Goal: Information Seeking & Learning: Learn about a topic

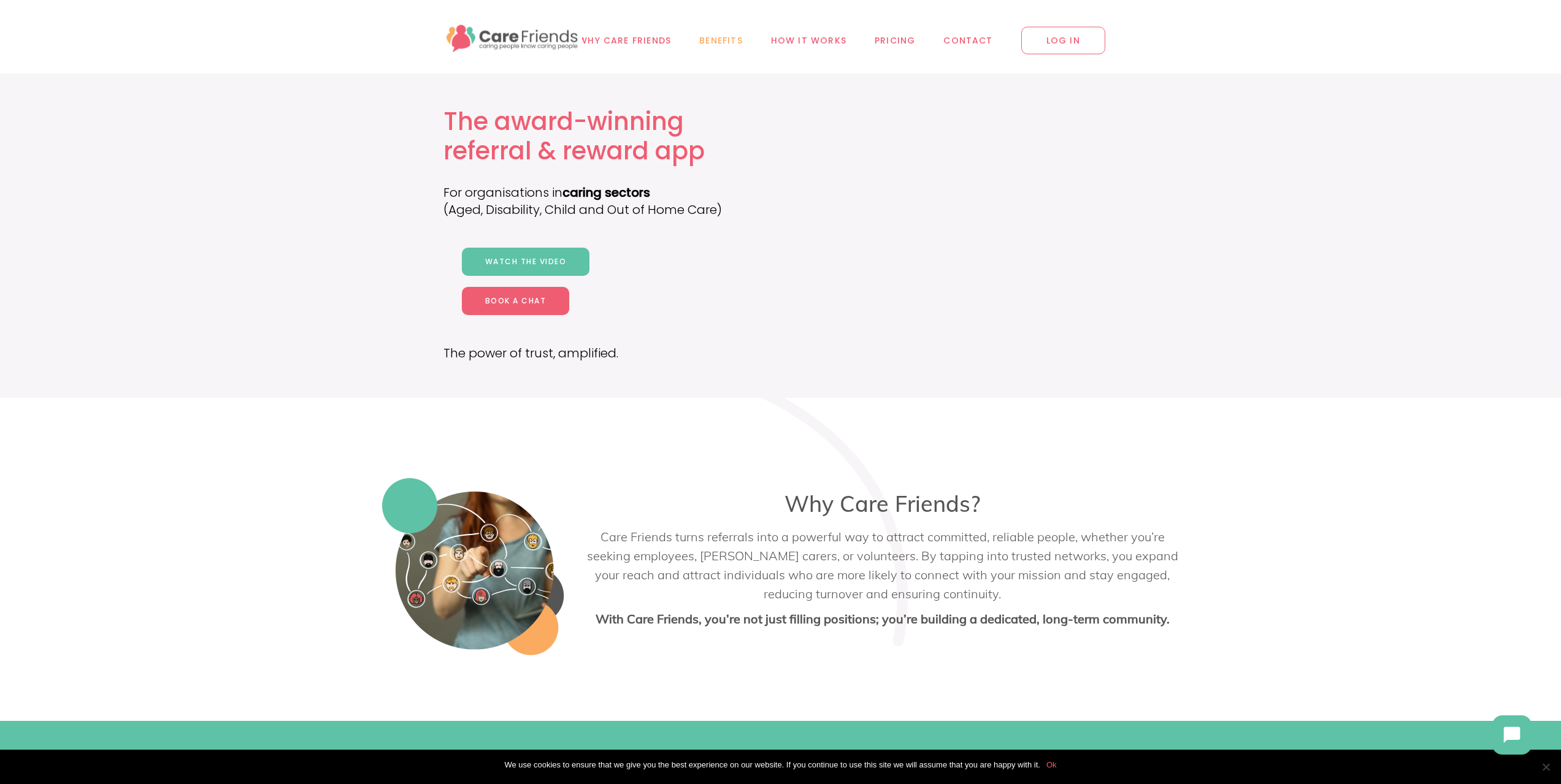
click at [739, 43] on span "Benefits" at bounding box center [720, 40] width 44 height 14
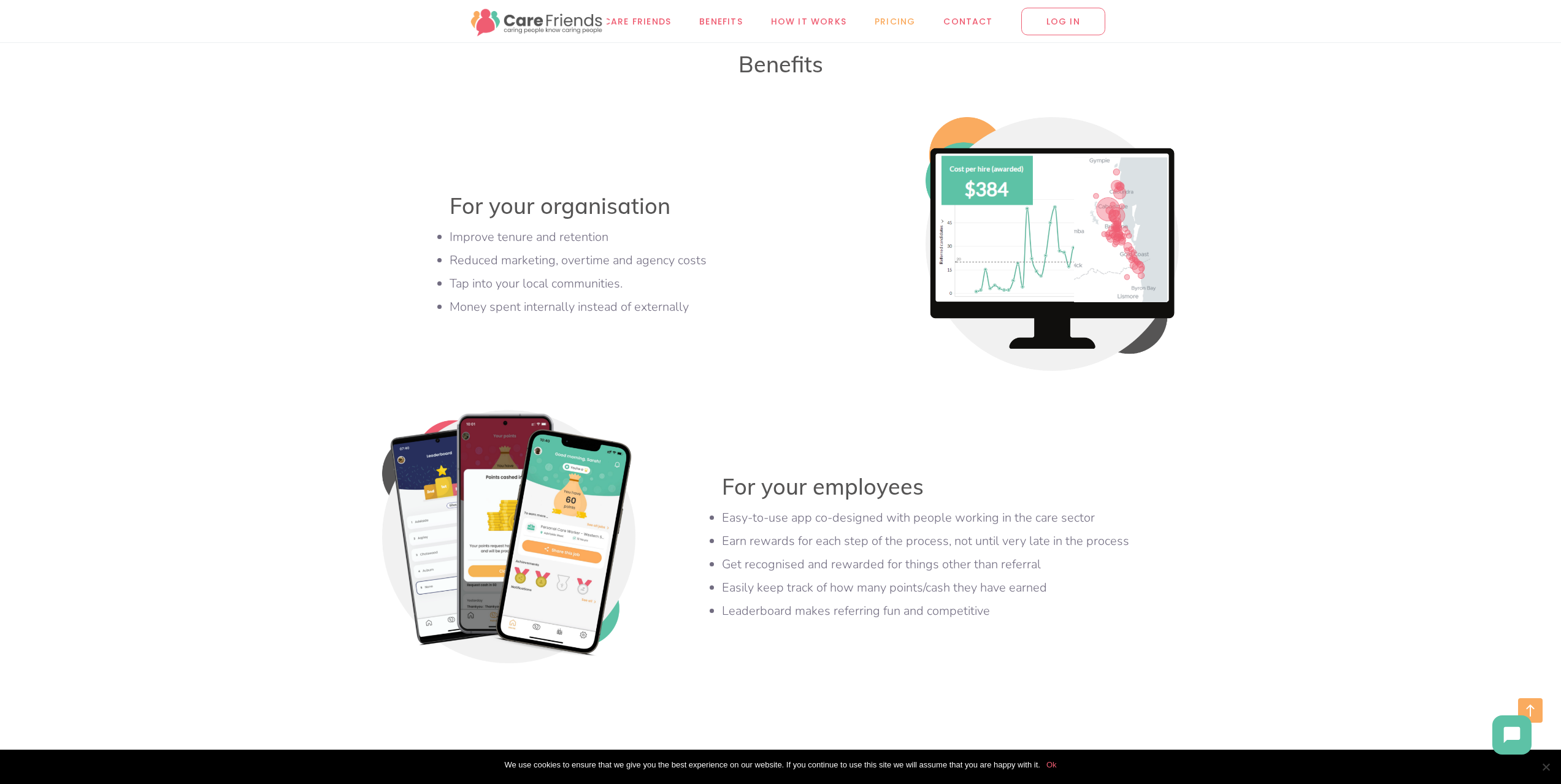
click at [888, 25] on span "Pricing" at bounding box center [895, 20] width 41 height 14
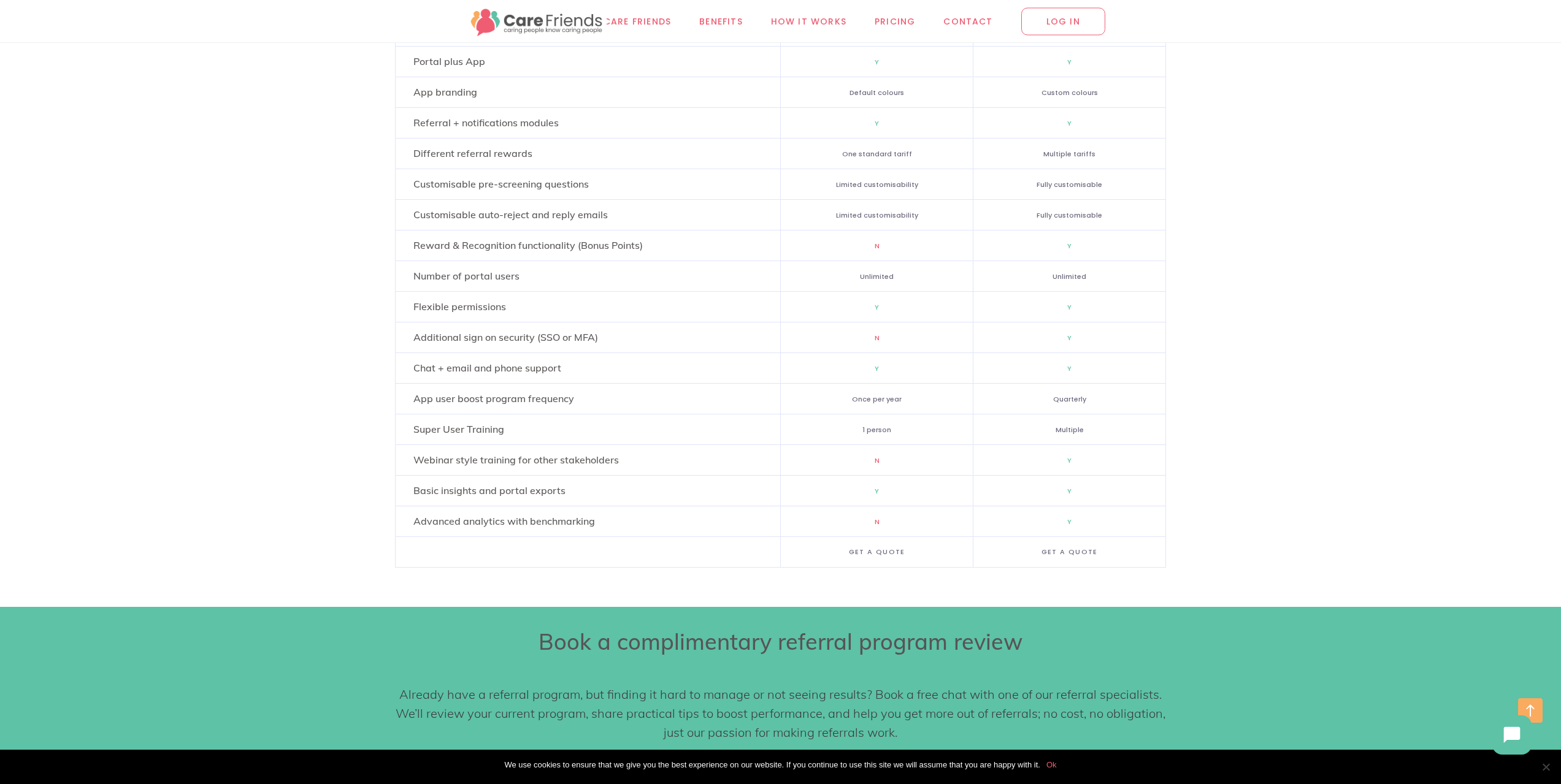
scroll to position [7008, 0]
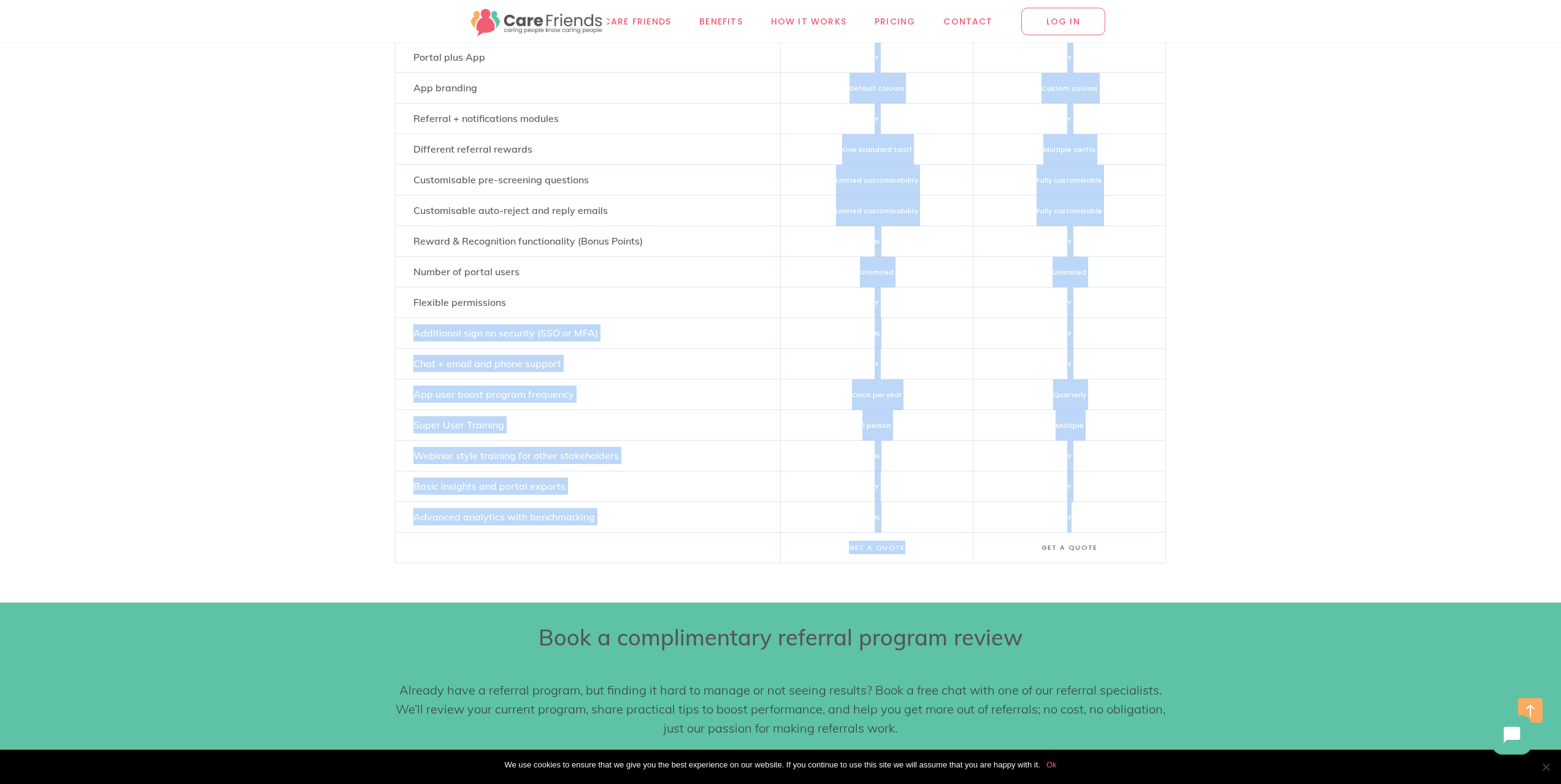
drag, startPoint x: 588, startPoint y: 323, endPoint x: 1005, endPoint y: 541, distance: 470.5
click at [1002, 546] on div "Inclusions Portal plus App App branding Referral + notifications modules Differ…" at bounding box center [781, 282] width 772 height 563
click at [1025, 523] on li "Y" at bounding box center [1069, 517] width 192 height 31
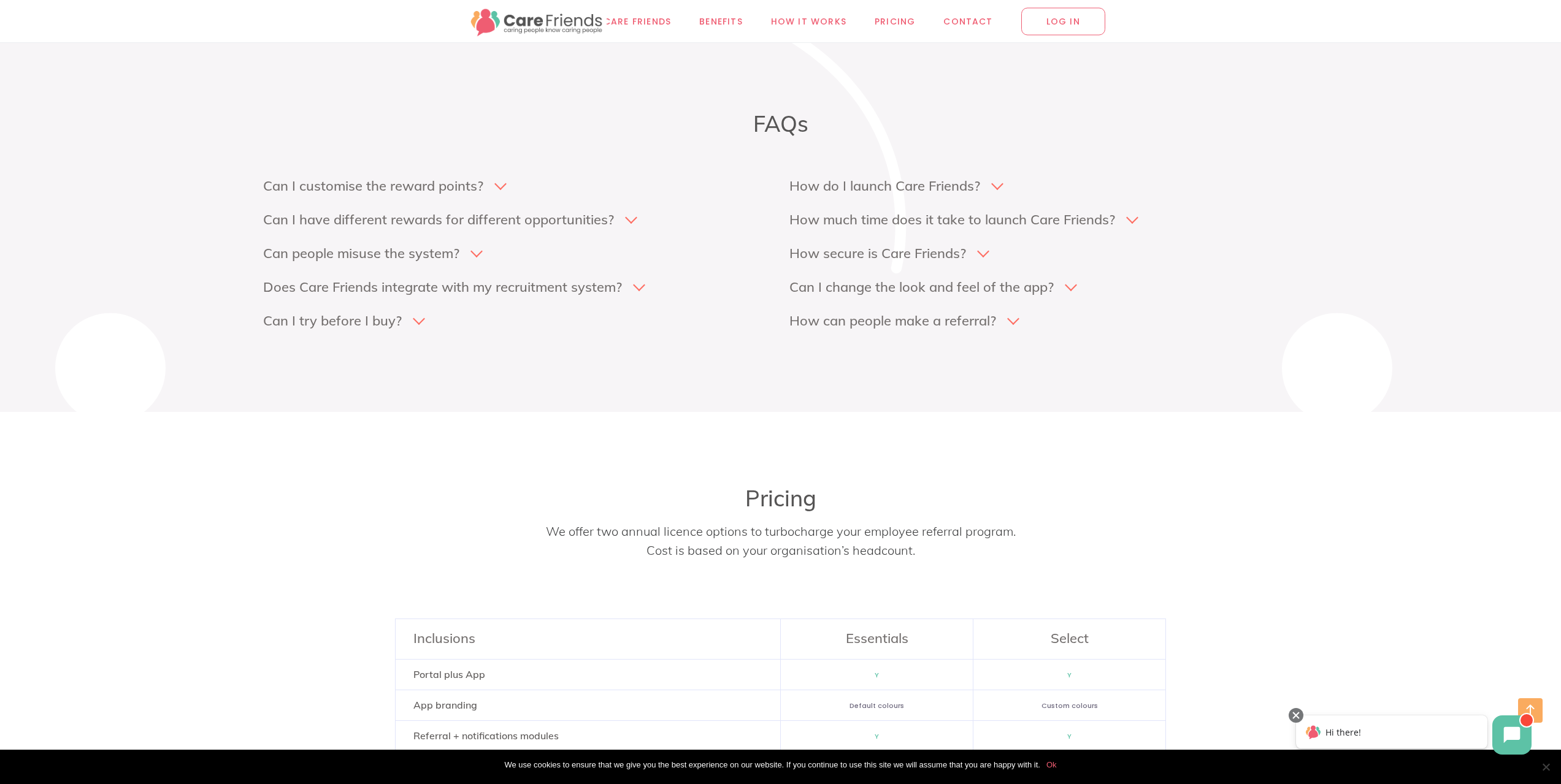
scroll to position [6455, 0]
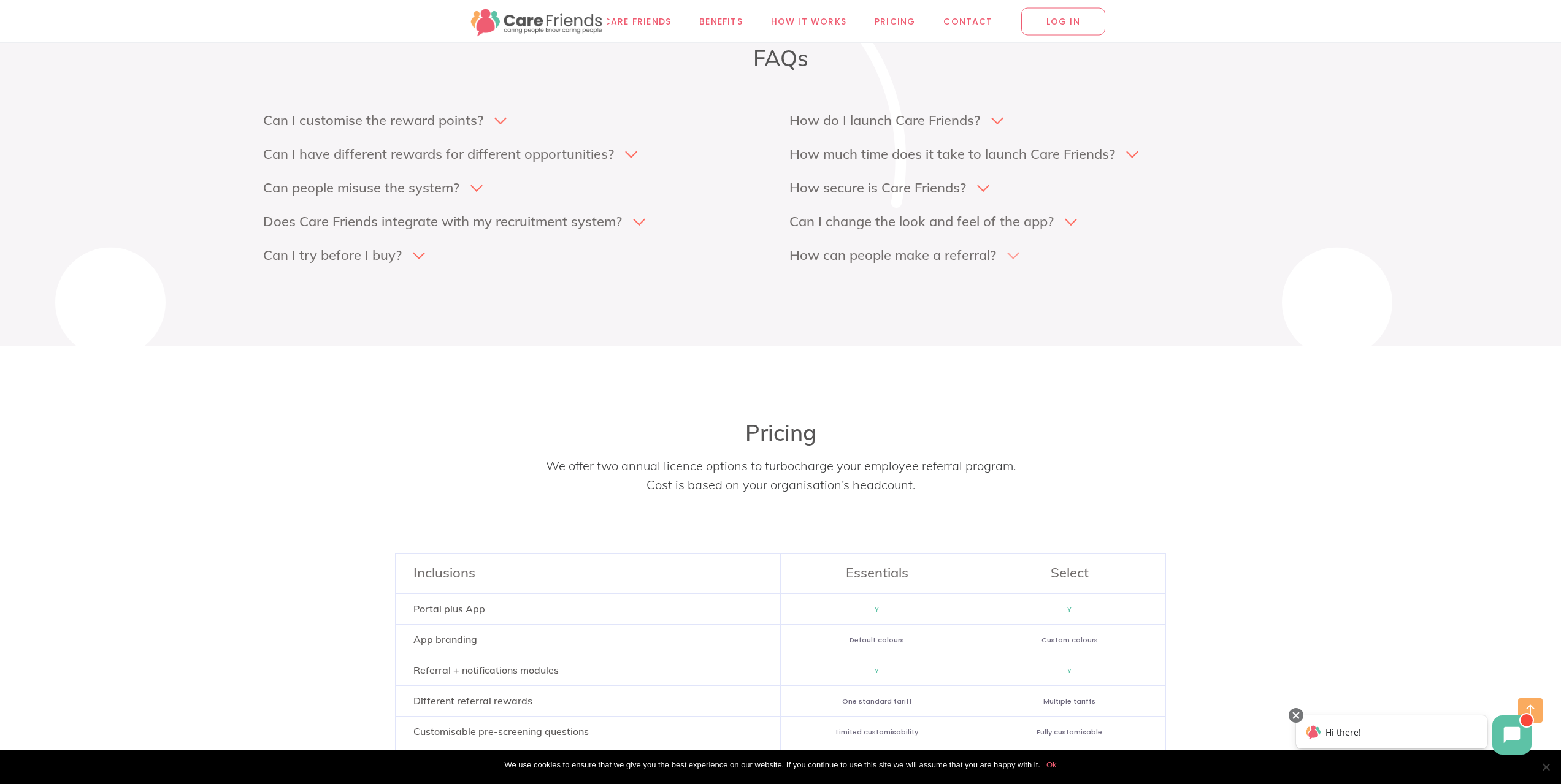
click at [915, 250] on h4 "How can people make a referral?" at bounding box center [893, 255] width 206 height 18
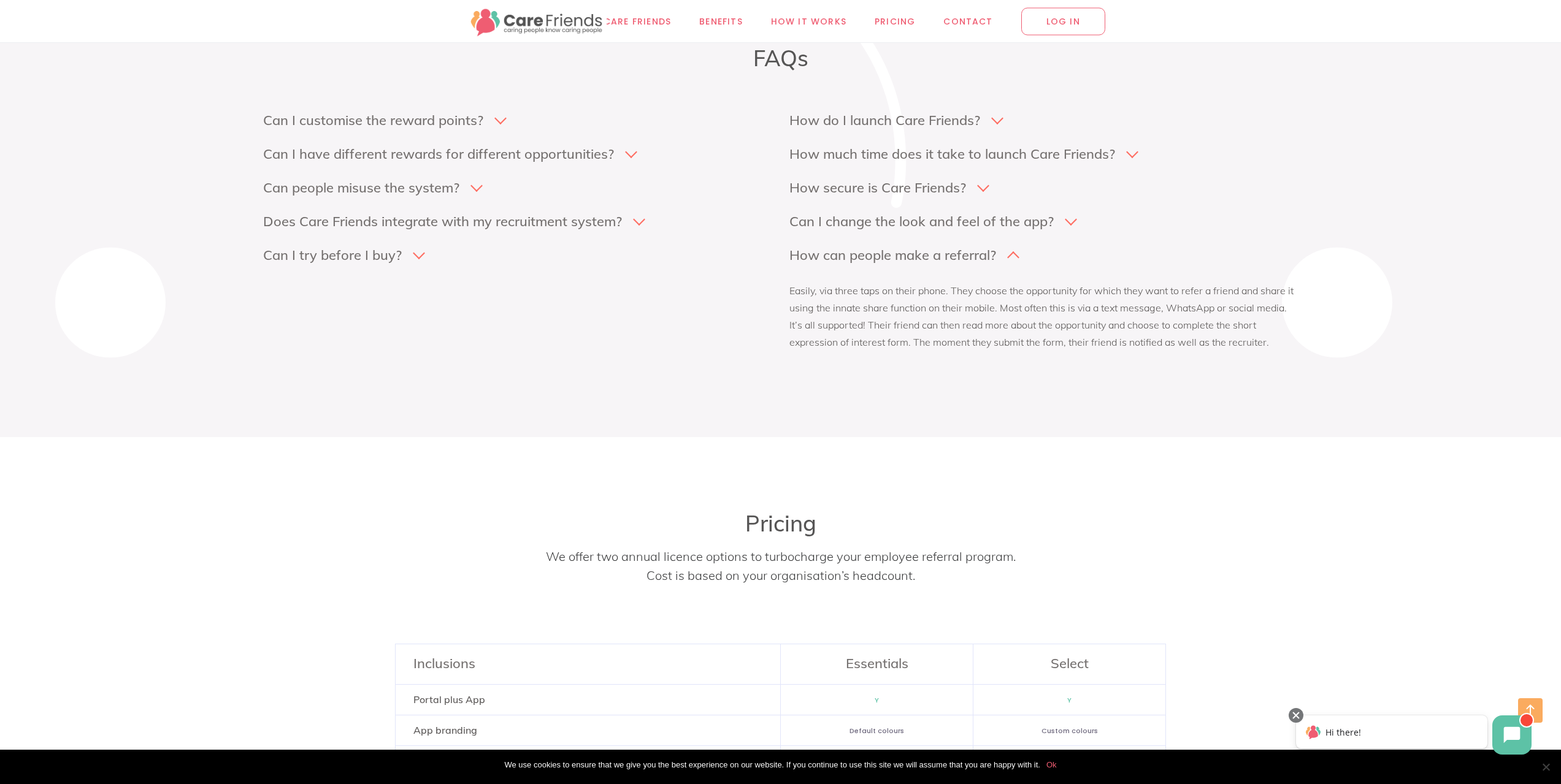
click at [968, 206] on div "How do I launch Care Friends? With our help. We will guide you through the laun…" at bounding box center [1043, 234] width 508 height 246
click at [943, 223] on h4 "Can I change the look and feel of the app?" at bounding box center [922, 221] width 265 height 18
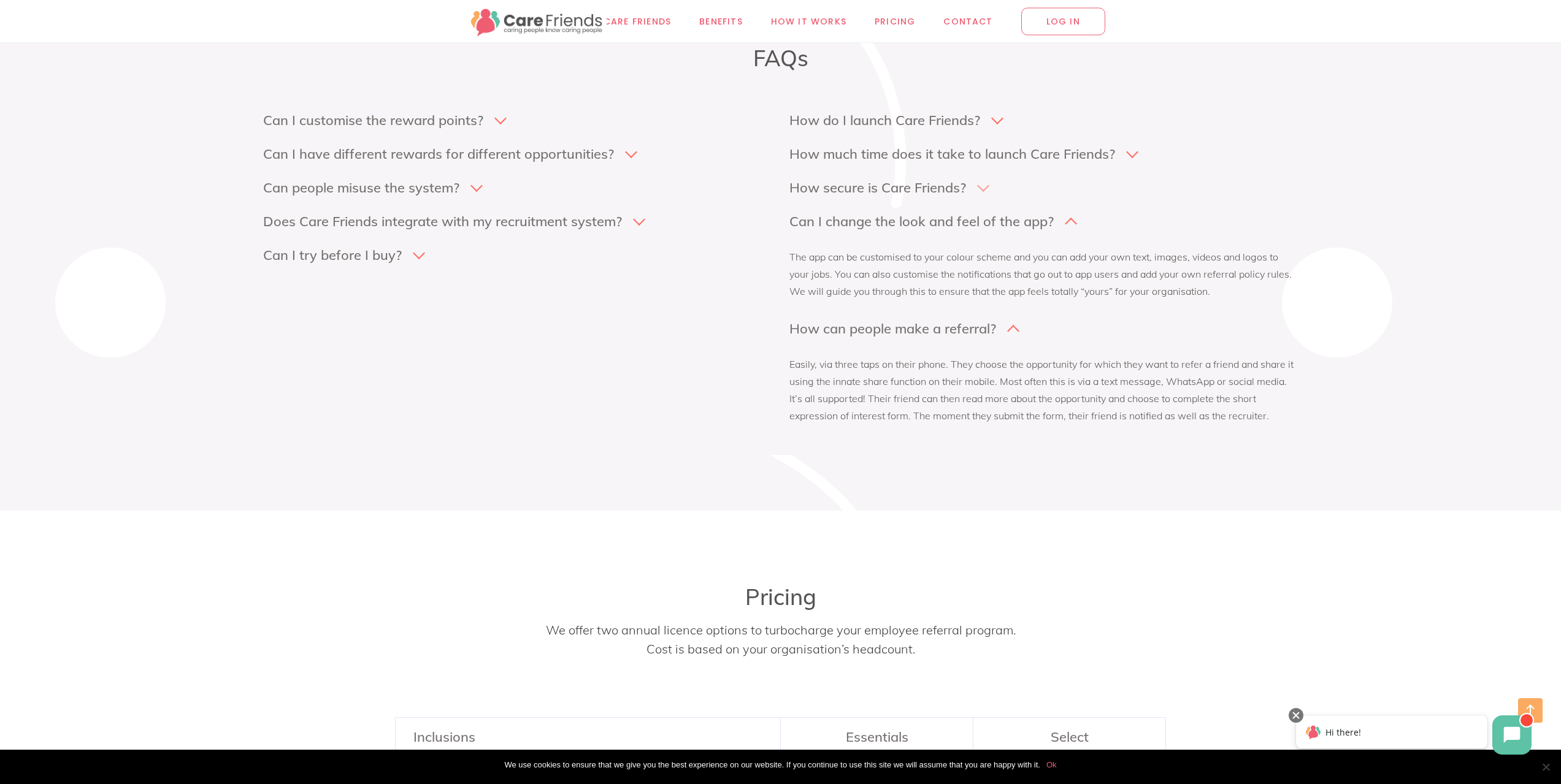
click at [911, 181] on h4 "How secure is Care Friends?" at bounding box center [878, 187] width 177 height 18
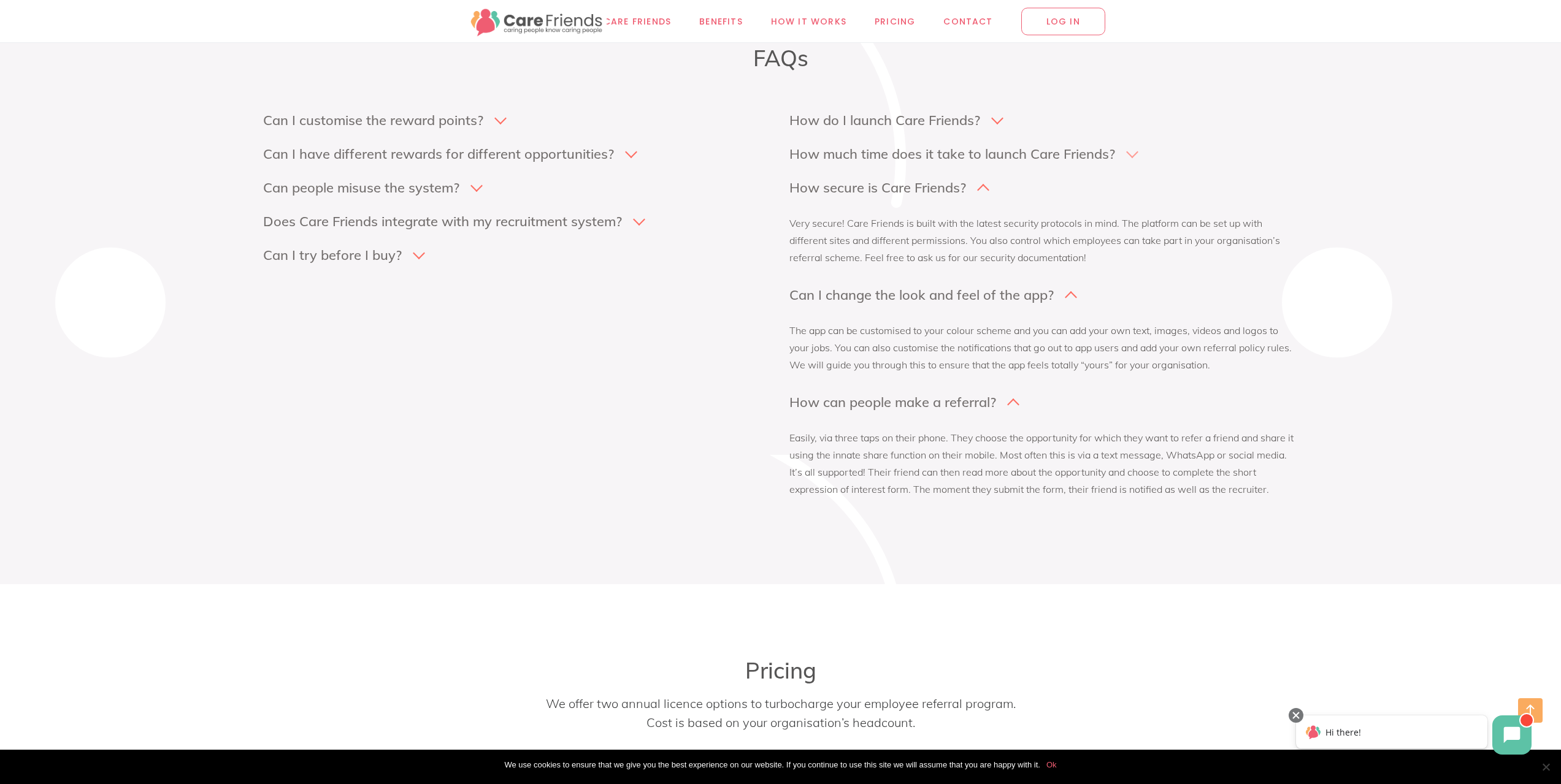
click at [876, 153] on h4 "How much time does it take to launch Care Friends?" at bounding box center [953, 154] width 326 height 18
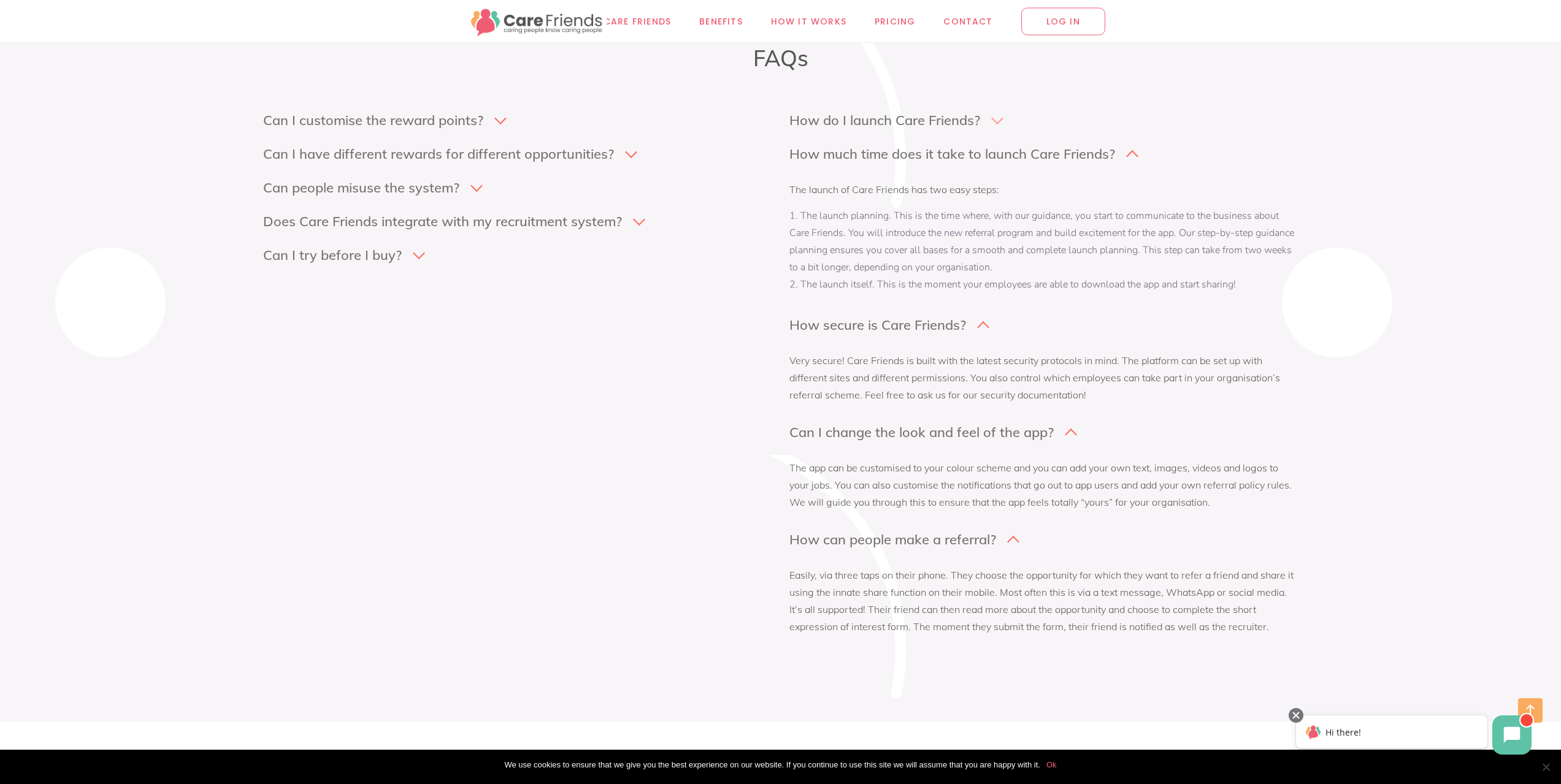
click at [844, 116] on h4 "How do I launch Care Friends?" at bounding box center [885, 120] width 191 height 18
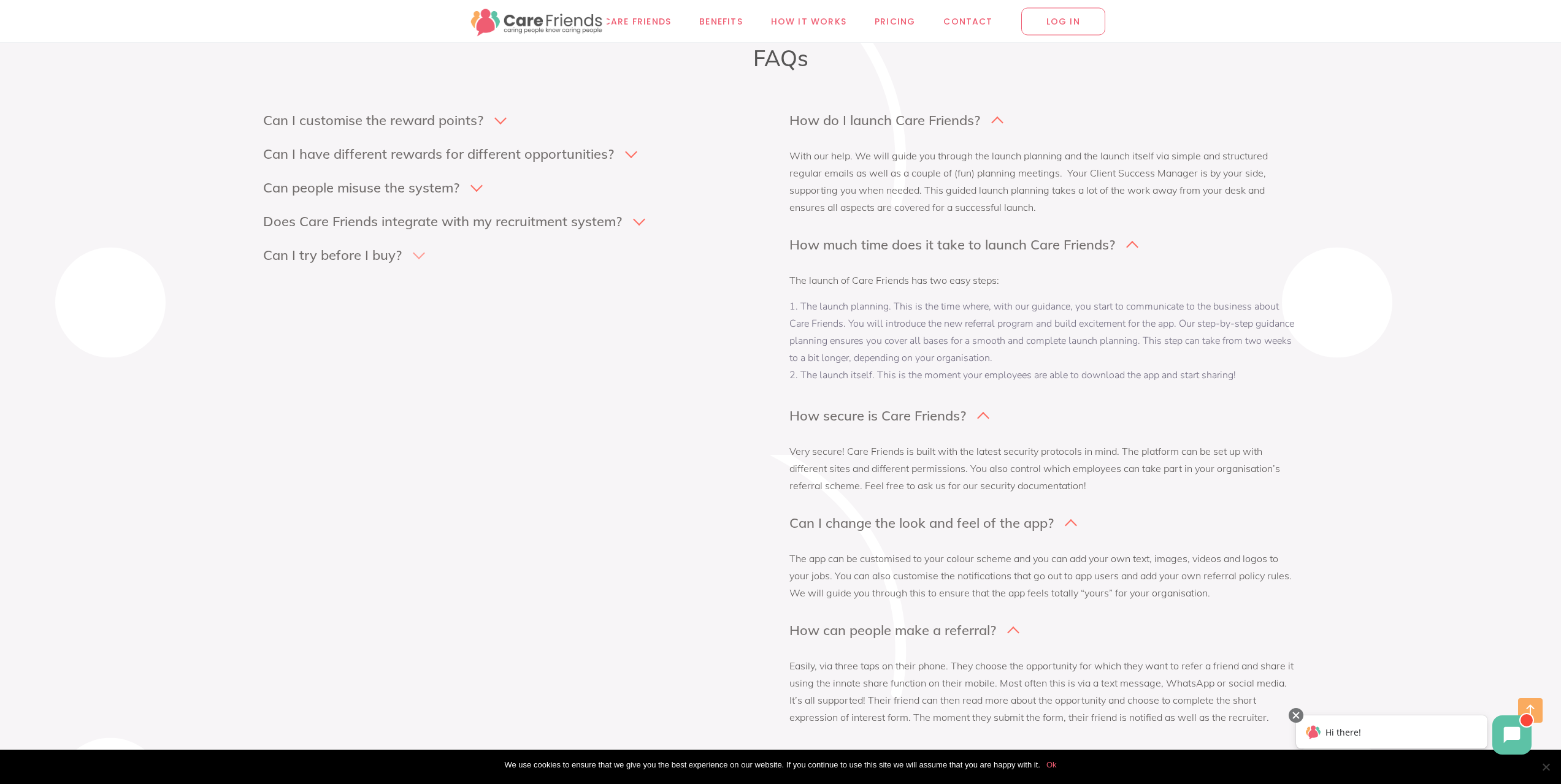
click at [328, 255] on h4 "Can I try before I buy?" at bounding box center [332, 255] width 139 height 18
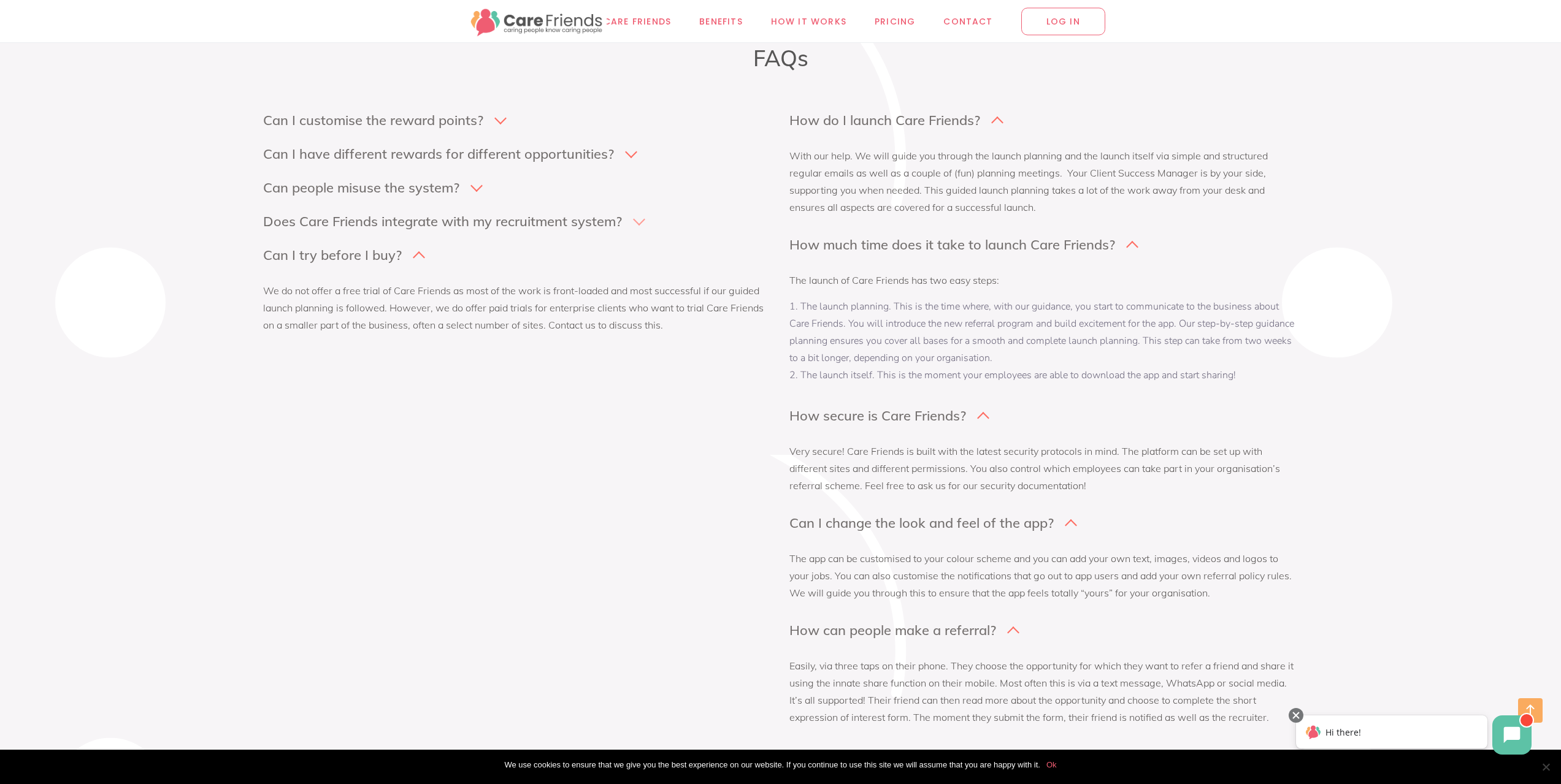
click at [335, 230] on div "Does Care Friends integrate with my recruitment system?" at bounding box center [517, 222] width 508 height 20
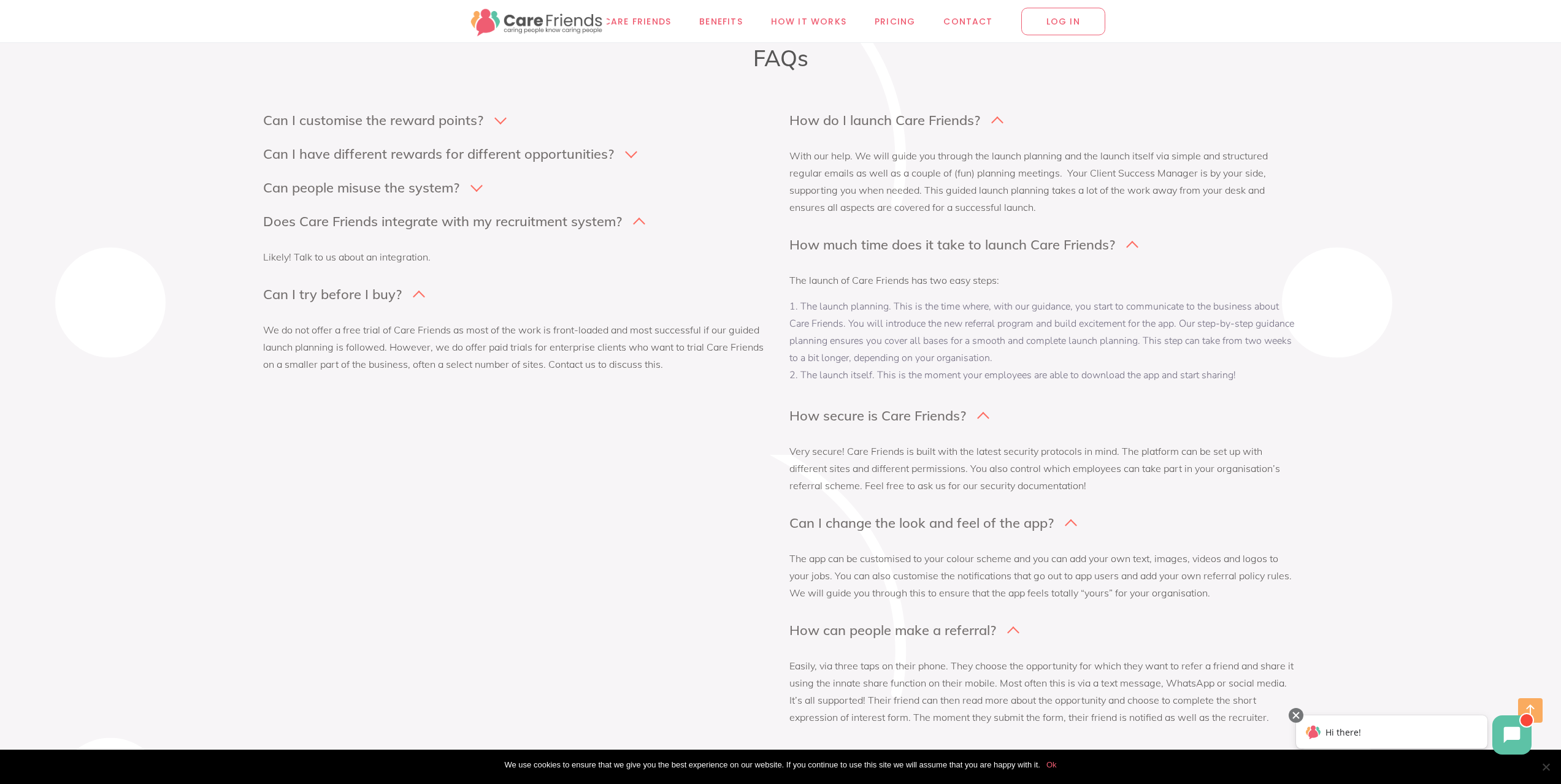
click at [348, 201] on div "Can I customise the reward points? Yes you can! Care Friends boosts referrals b…" at bounding box center [517, 245] width 508 height 268
click at [352, 195] on h4 "Can people misuse the system?" at bounding box center [361, 187] width 196 height 18
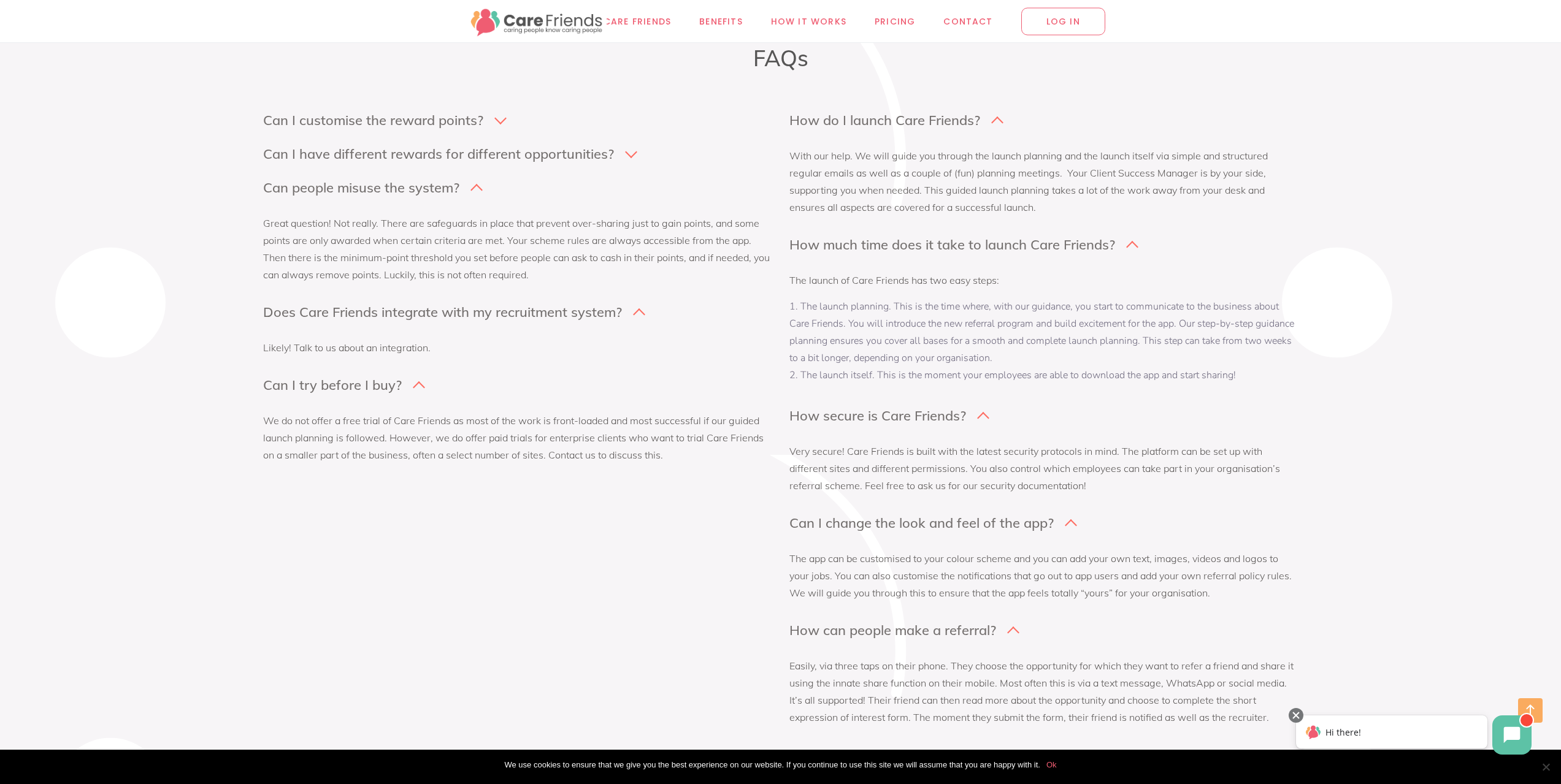
click at [347, 144] on div "Can I customise the reward points? Yes you can! Care Friends boosts referrals b…" at bounding box center [517, 291] width 508 height 359
click at [396, 135] on div "Can I customise the reward points? Yes you can! Care Friends boosts referrals b…" at bounding box center [517, 291] width 508 height 359
click at [386, 139] on div "Can I customise the reward points? Yes you can! Care Friends boosts referrals b…" at bounding box center [517, 291] width 508 height 359
click at [383, 150] on h4 "Can I have different rewards for different opportunities?" at bounding box center [438, 154] width 351 height 18
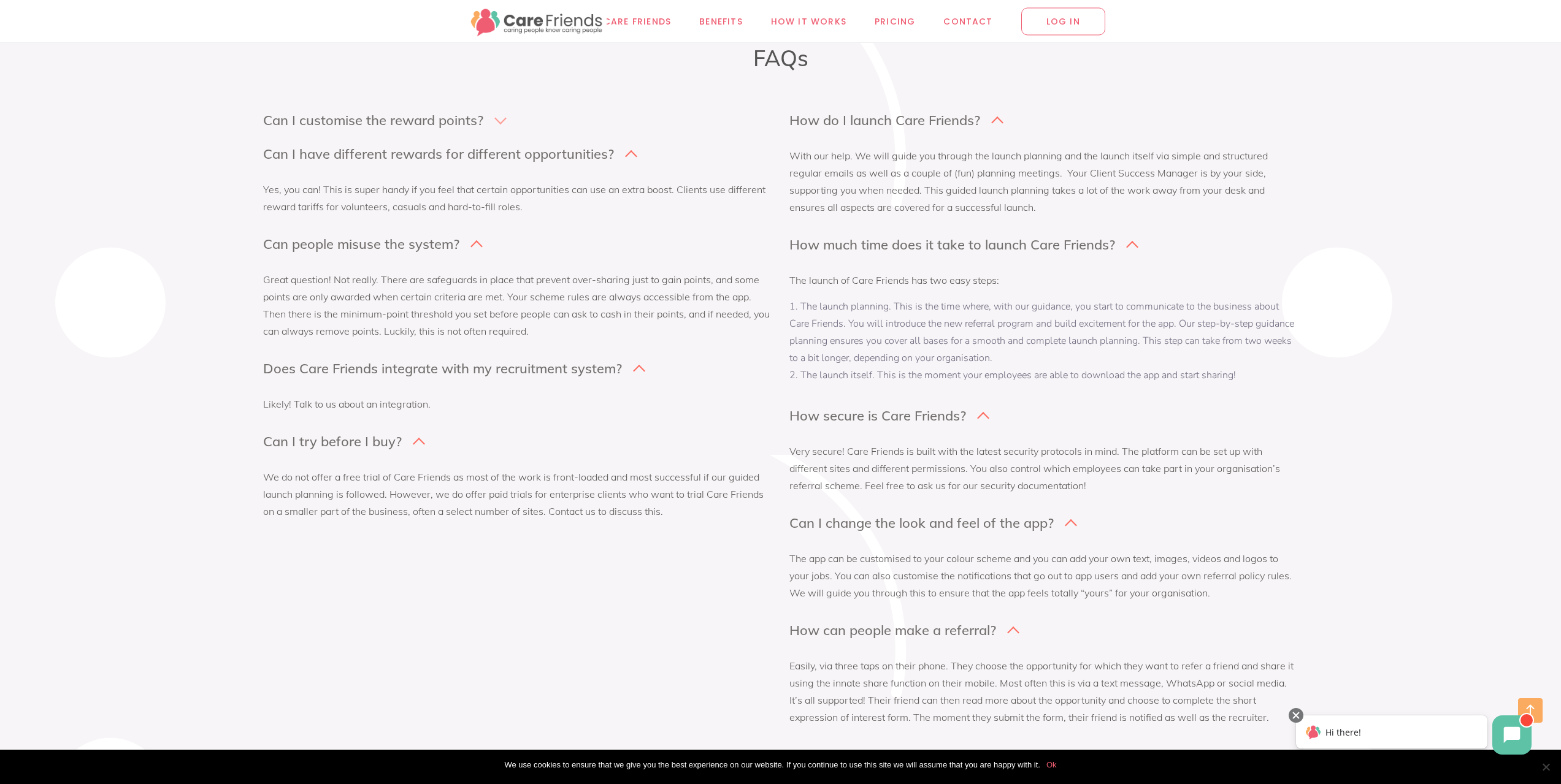
click at [425, 124] on h4 "Can I customise the reward points?" at bounding box center [373, 120] width 220 height 18
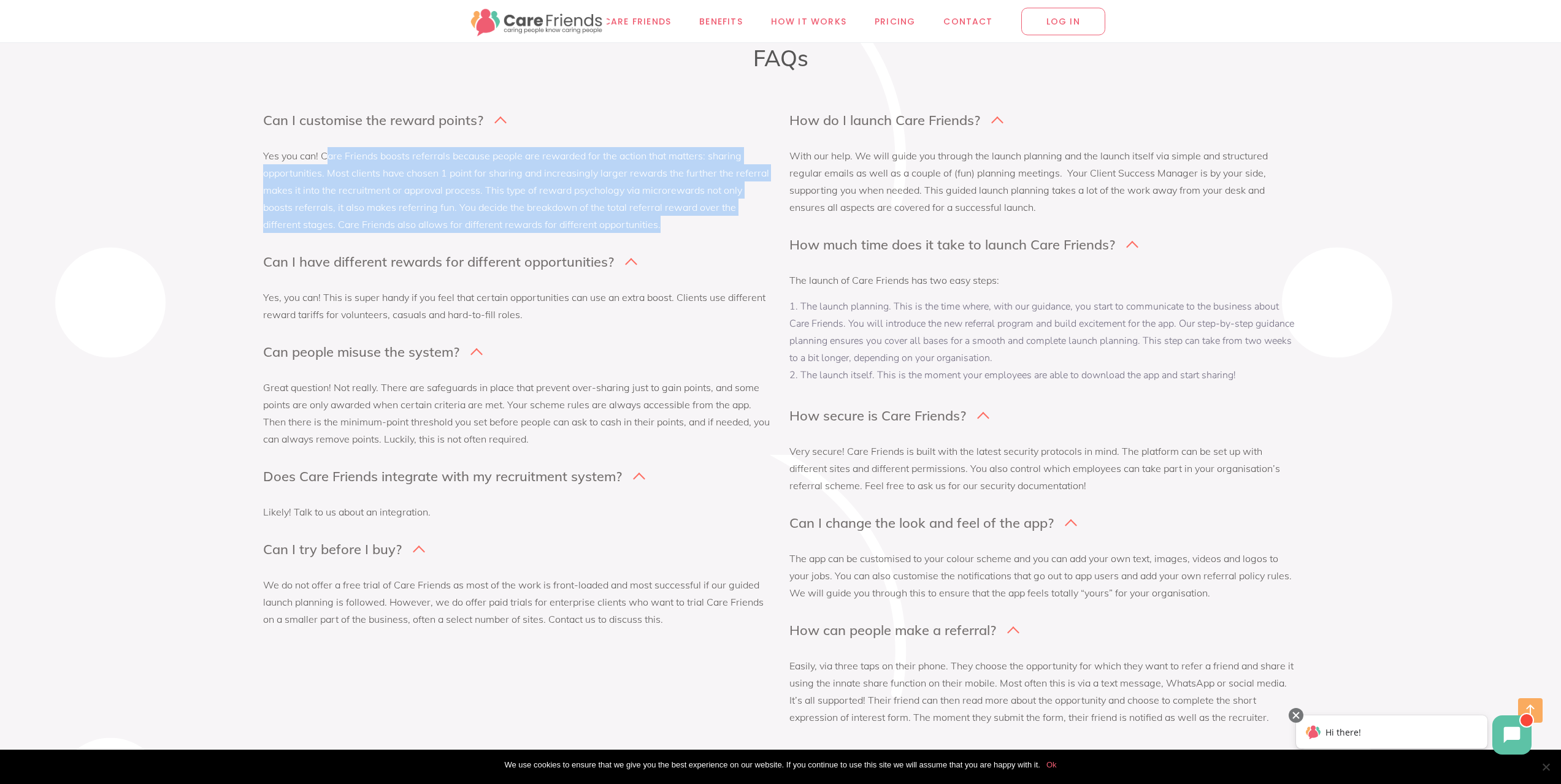
drag, startPoint x: 328, startPoint y: 163, endPoint x: 681, endPoint y: 235, distance: 360.3
click at [681, 235] on div "Yes you can! Care Friends boosts referrals because people are rewarded for the …" at bounding box center [517, 190] width 508 height 98
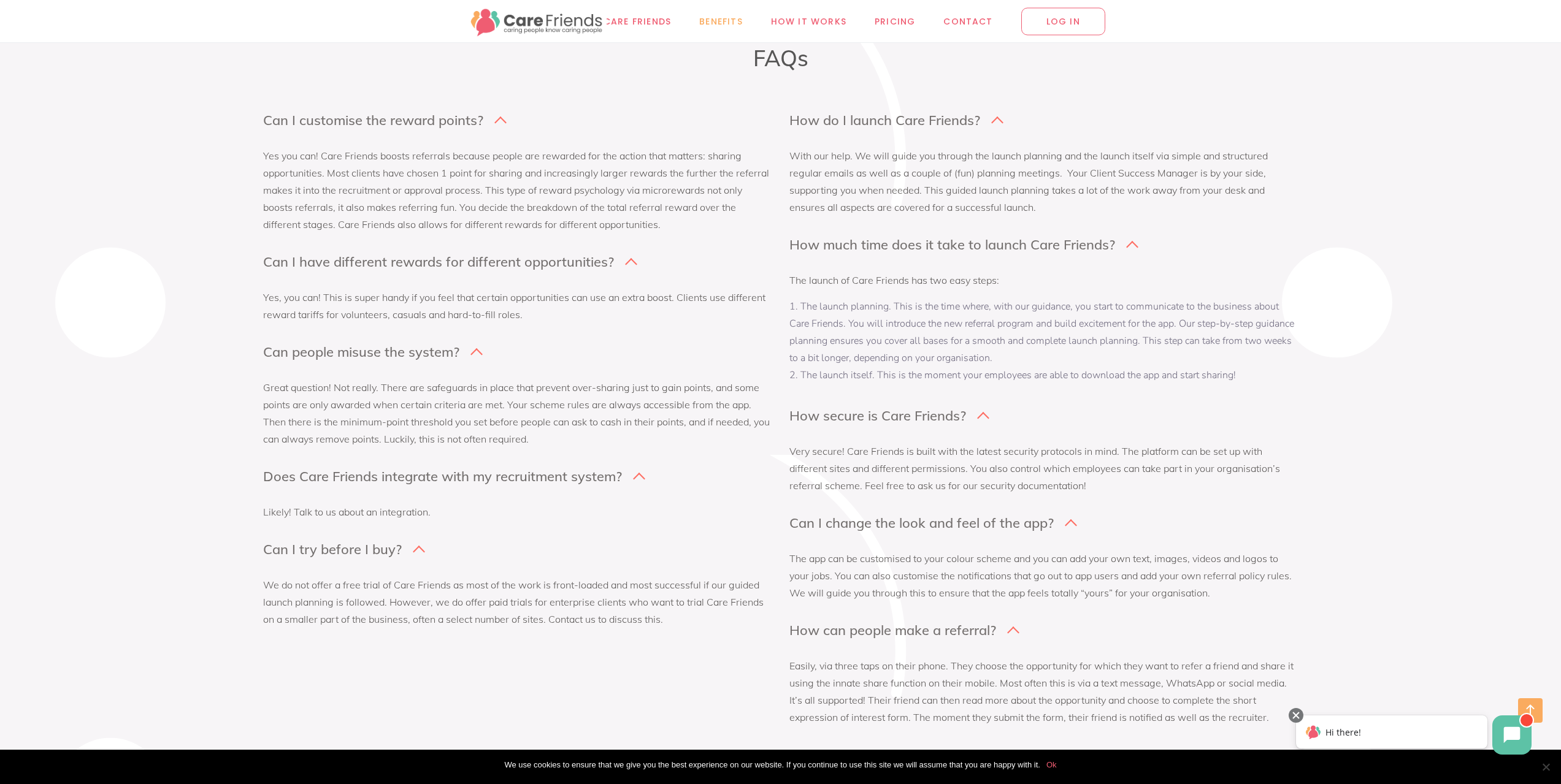
click at [718, 19] on span "Benefits" at bounding box center [720, 20] width 44 height 14
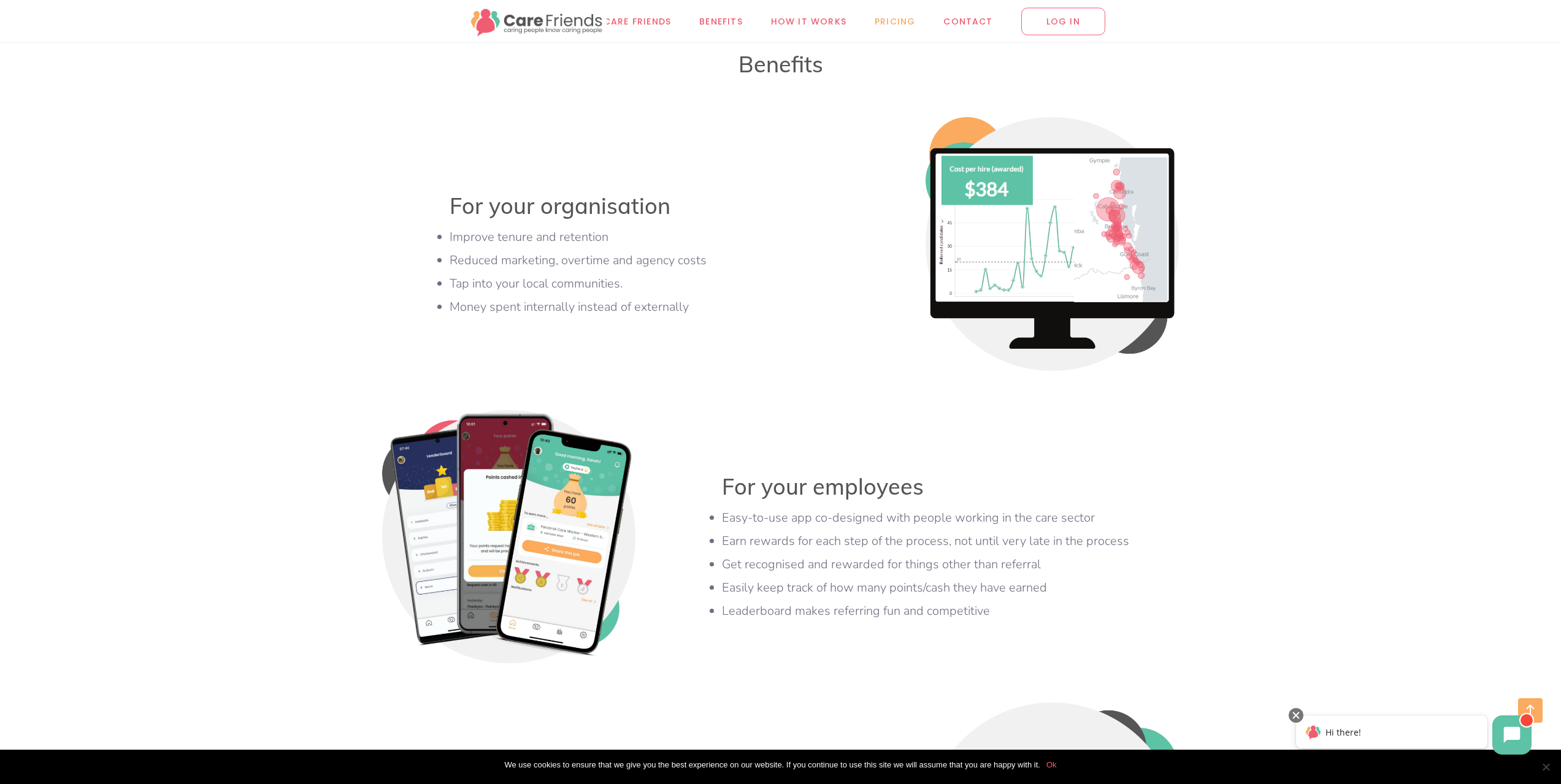
click at [895, 25] on span "Pricing" at bounding box center [895, 20] width 41 height 14
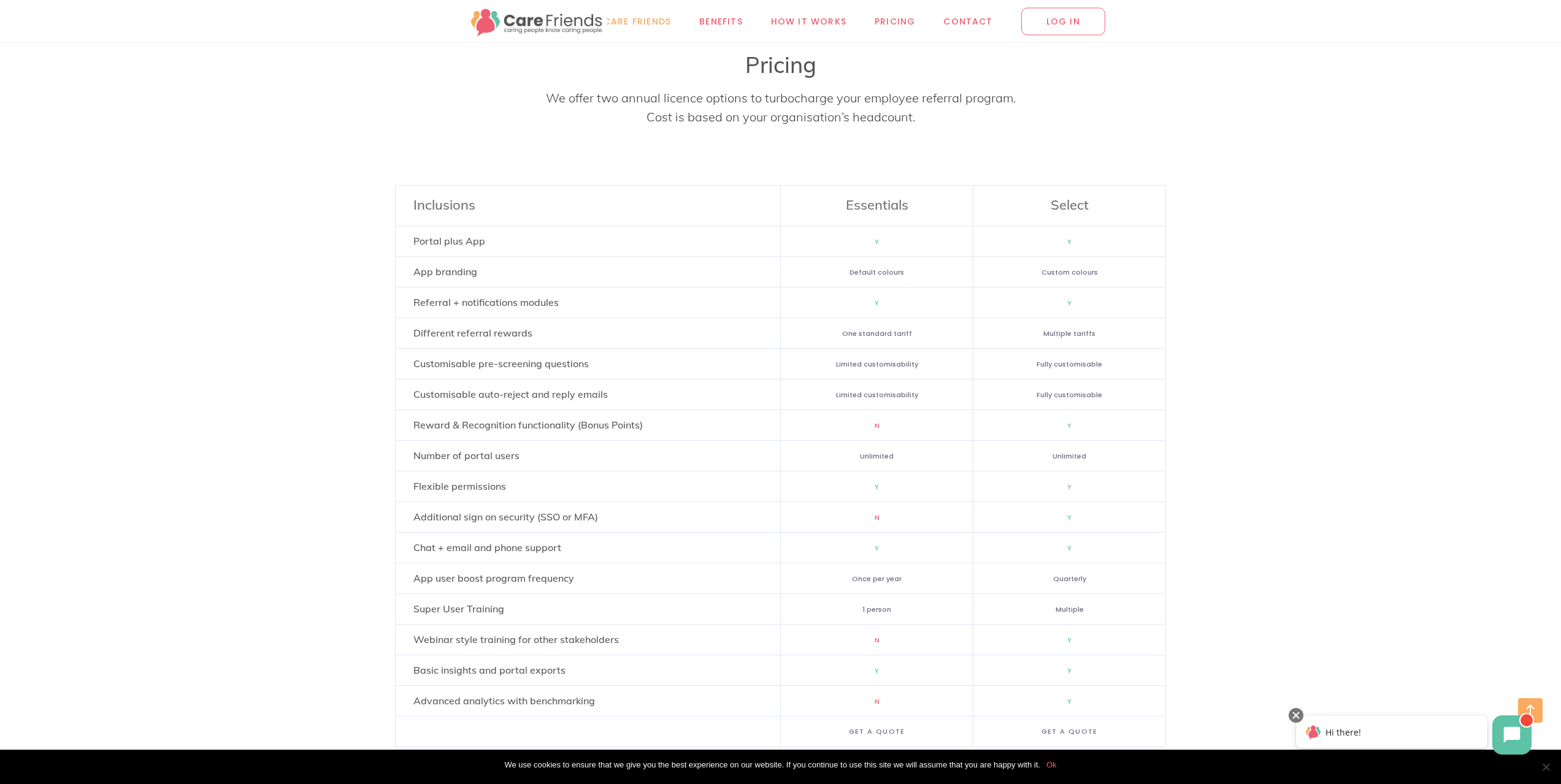
click at [628, 17] on span "Why Care Friends" at bounding box center [625, 20] width 93 height 14
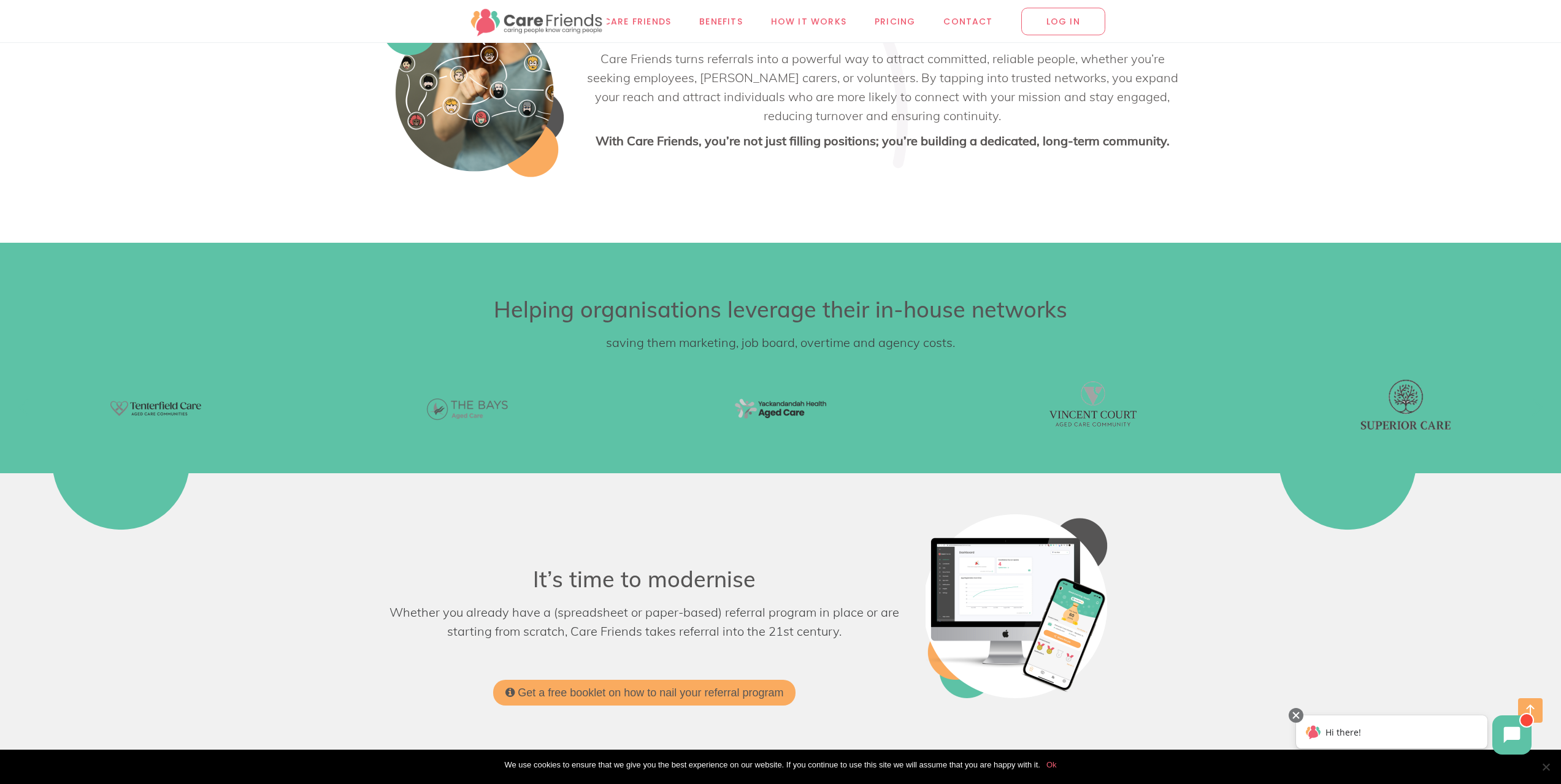
click at [528, 22] on img at bounding box center [538, 21] width 139 height 33
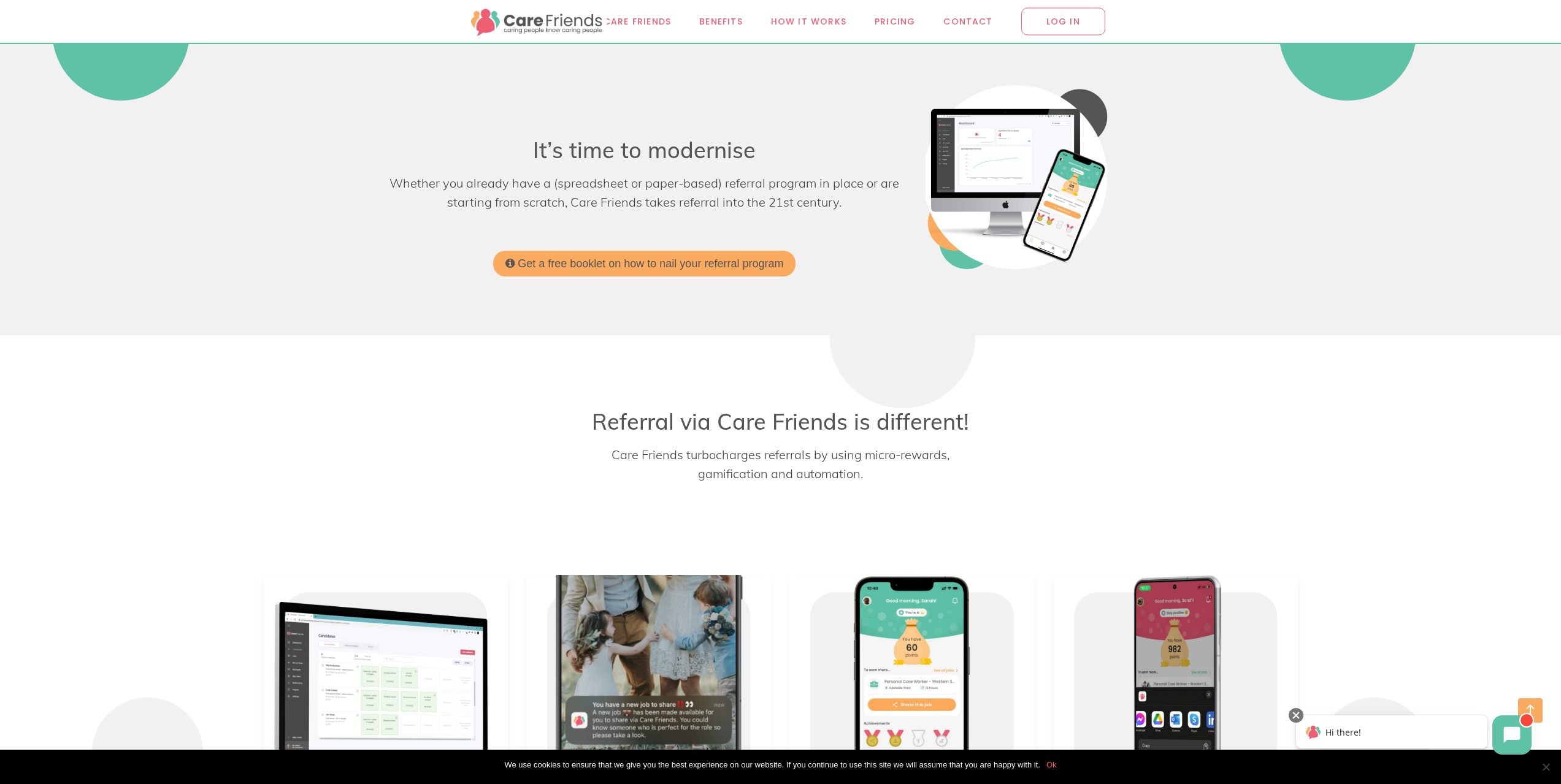
scroll to position [940, 0]
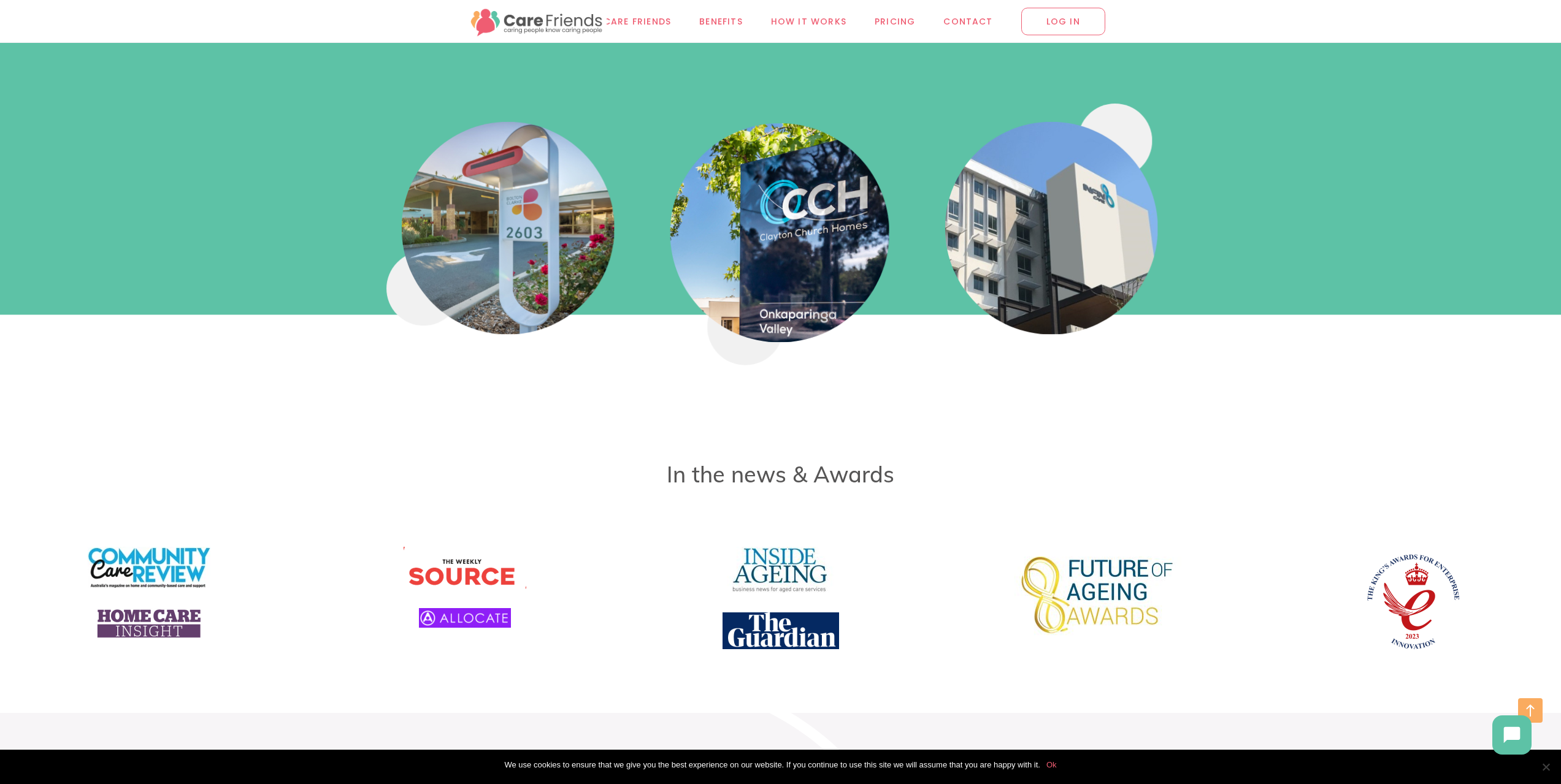
scroll to position [5643, 0]
